Goal: Find specific fact: Find specific fact

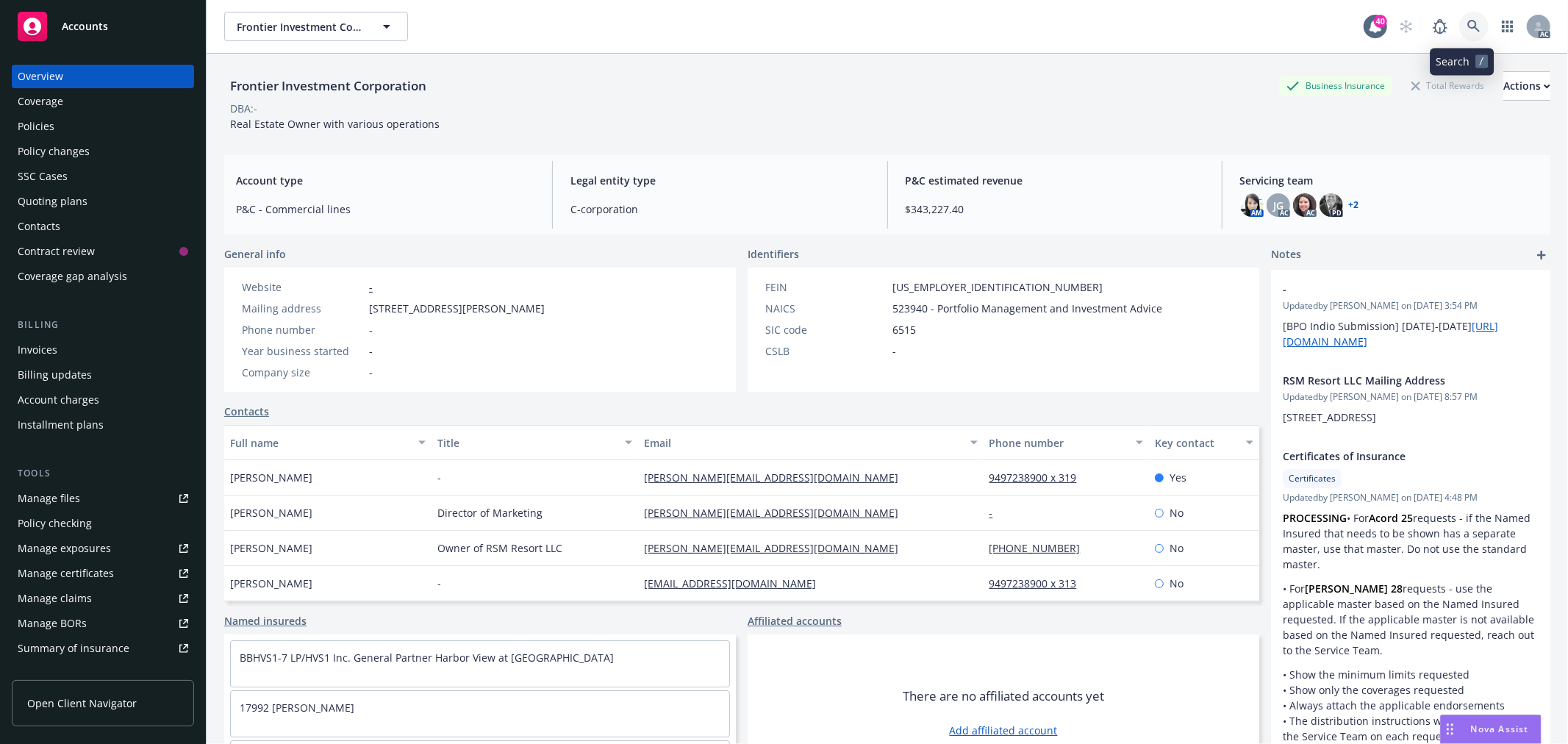
click at [1474, 28] on link at bounding box center [1474, 26] width 29 height 29
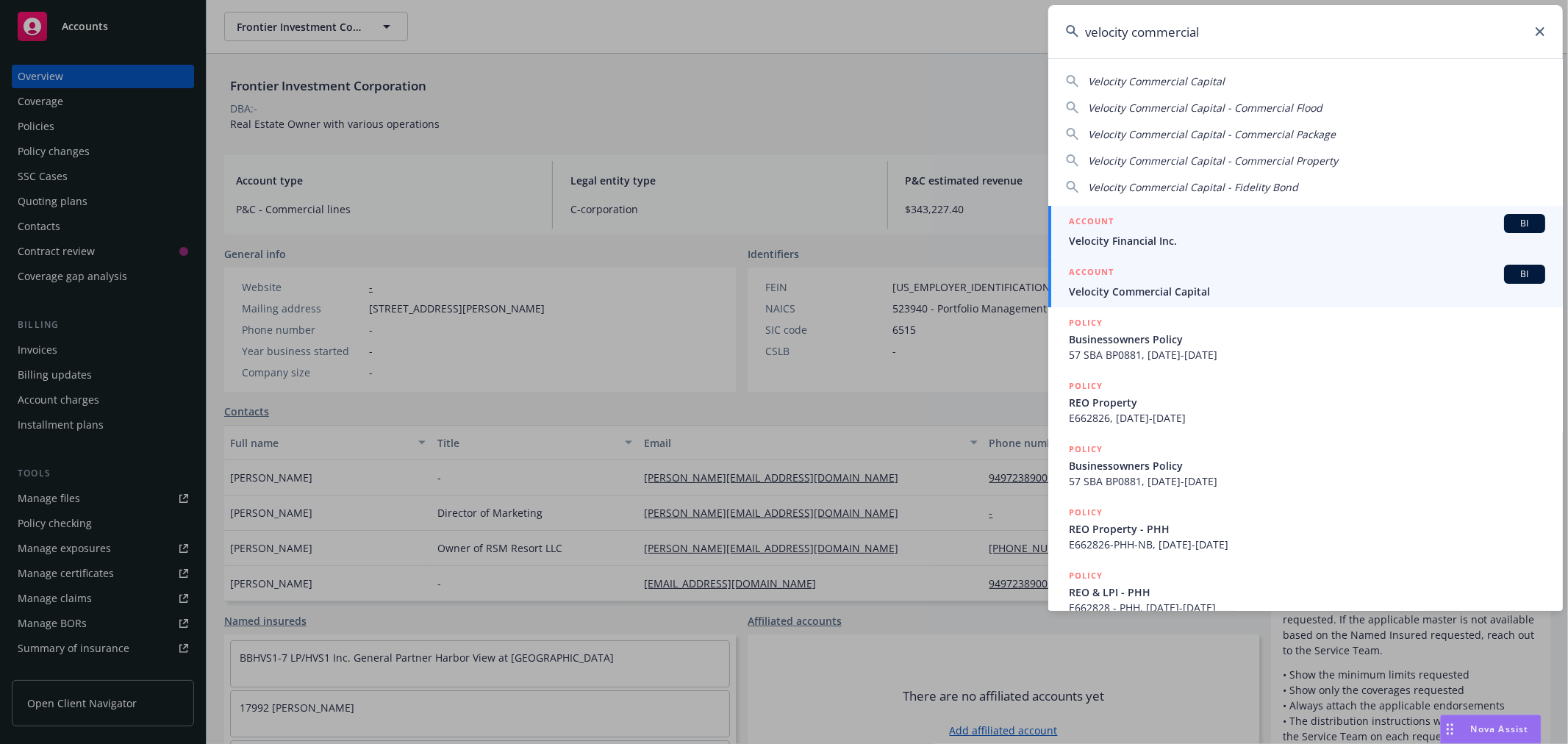
type input "velocity commercial"
click at [1202, 290] on span "Velocity Commercial Capital" at bounding box center [1307, 291] width 477 height 16
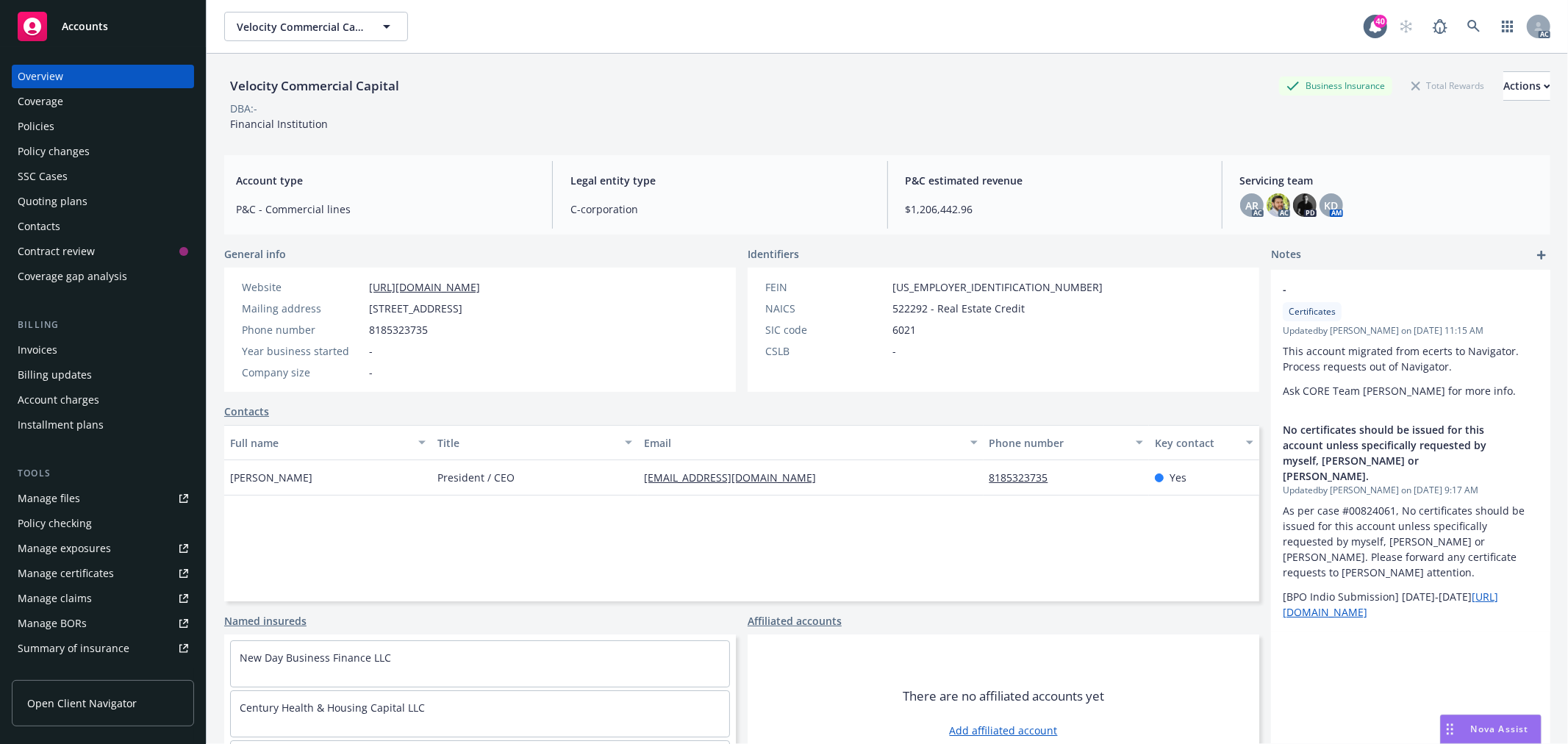
click at [72, 126] on div "Policies" at bounding box center [103, 126] width 171 height 23
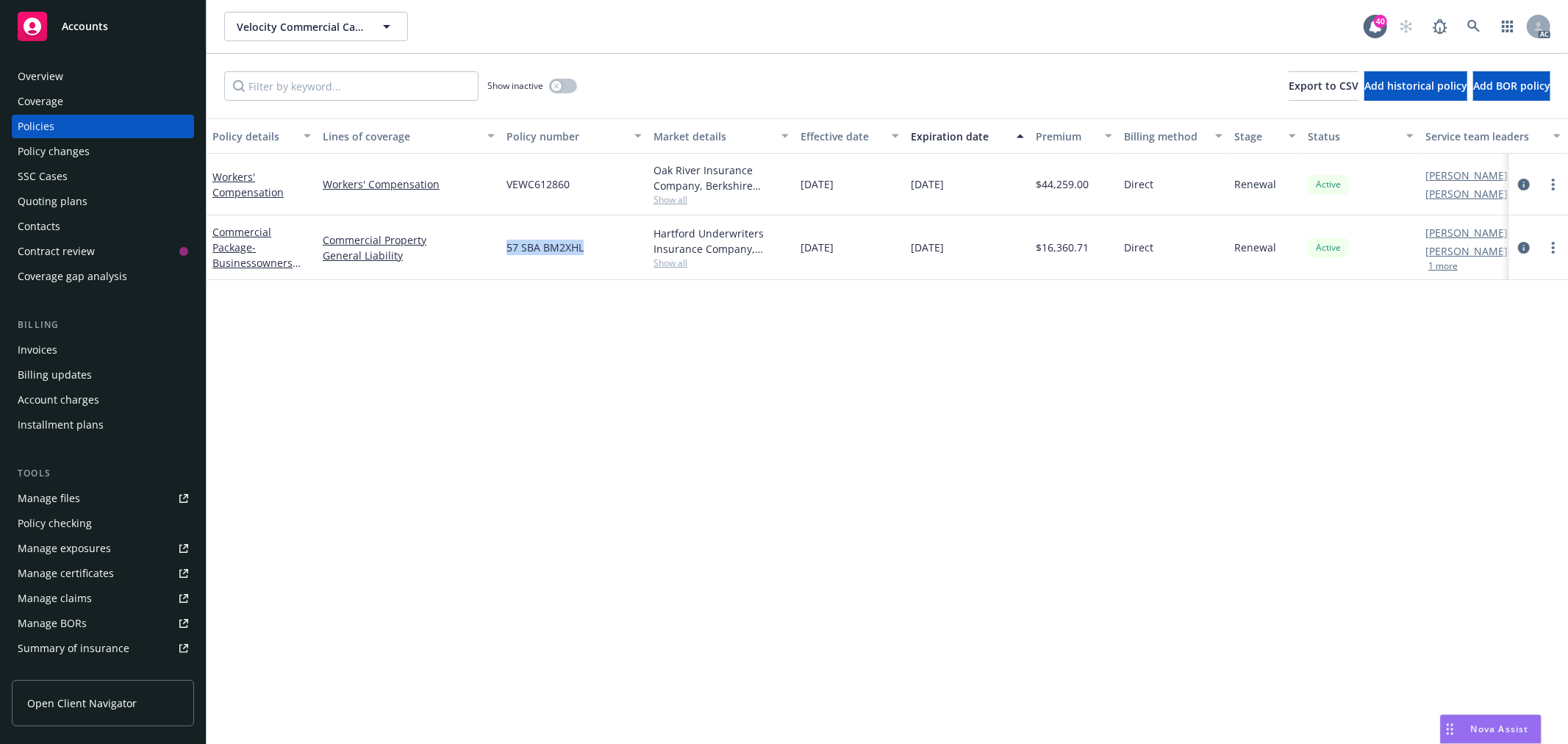
drag, startPoint x: 591, startPoint y: 244, endPoint x: 503, endPoint y: 252, distance: 88.4
click at [503, 252] on div "57 SBA BM2XHL" at bounding box center [574, 248] width 147 height 65
copy span "57 SBA BM2XHL"
